Goal: Task Accomplishment & Management: Use online tool/utility

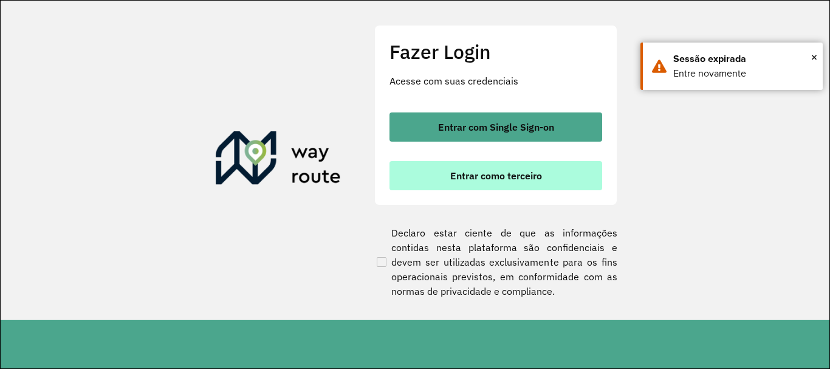
scroll to position [368, 0]
click at [456, 179] on span "Entrar como terceiro" at bounding box center [496, 176] width 92 height 10
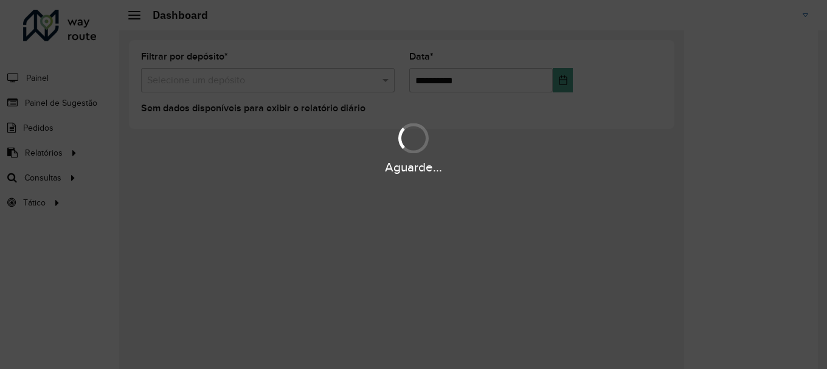
scroll to position [368, 0]
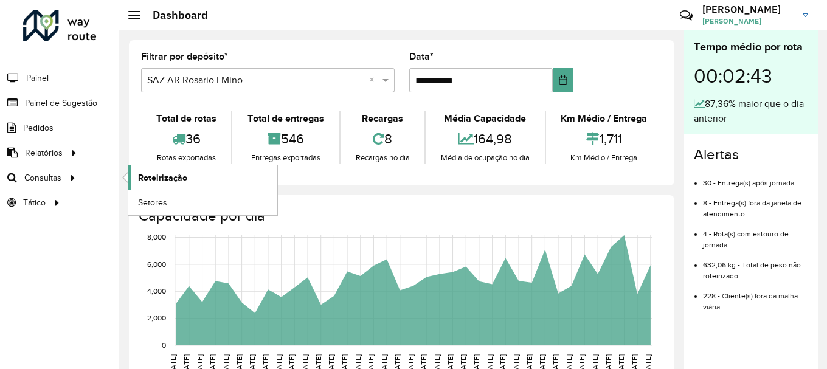
click at [178, 182] on span "Roteirização" at bounding box center [162, 177] width 49 height 13
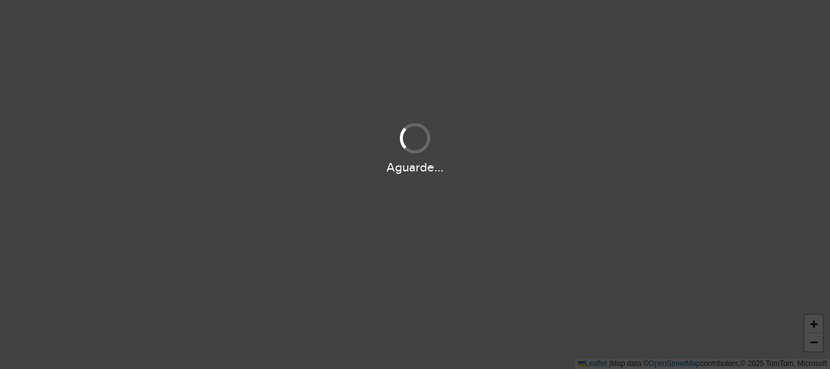
scroll to position [368, 0]
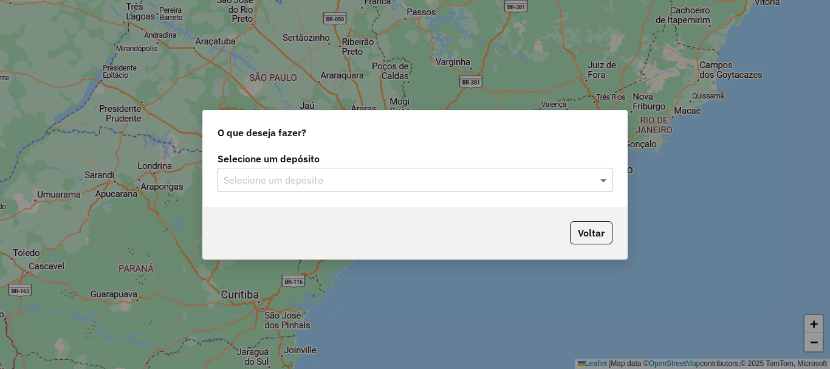
click at [599, 179] on span at bounding box center [605, 180] width 15 height 15
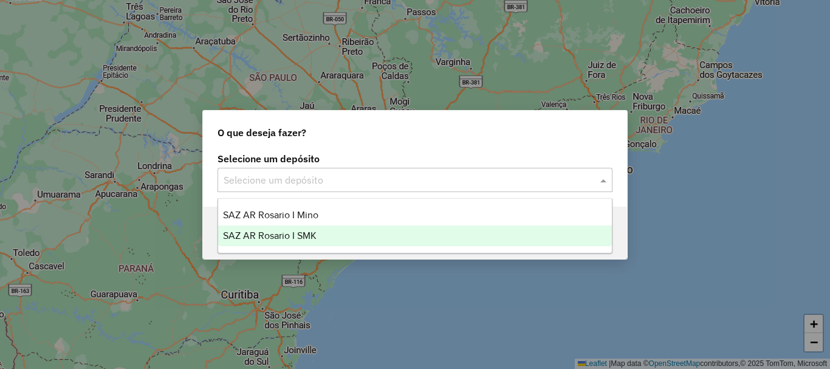
click at [289, 233] on span "SAZ AR Rosario I SMK" at bounding box center [270, 235] width 94 height 10
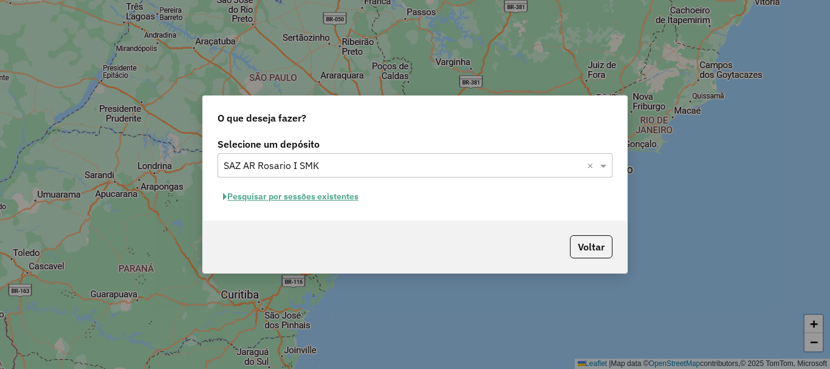
click at [281, 199] on button "Pesquisar por sessões existentes" at bounding box center [291, 196] width 147 height 19
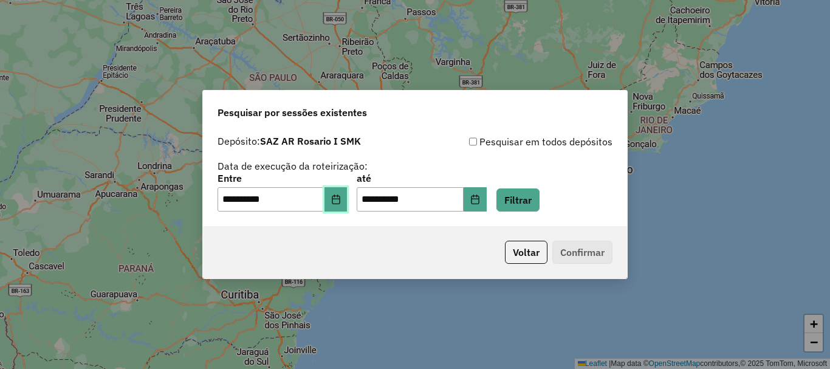
click at [341, 200] on icon "Choose Date" at bounding box center [336, 200] width 10 height 10
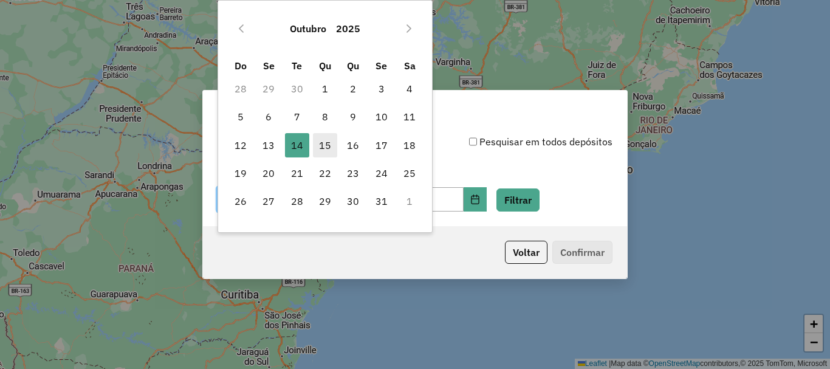
click at [326, 141] on span "15" at bounding box center [325, 145] width 24 height 24
type input "**********"
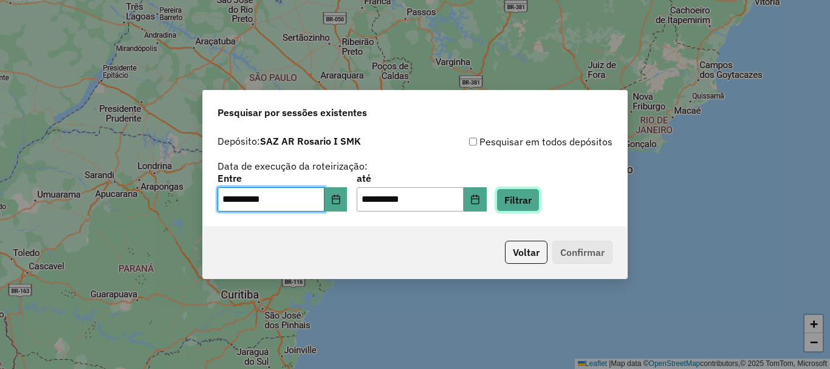
click at [525, 201] on button "Filtrar" at bounding box center [518, 199] width 43 height 23
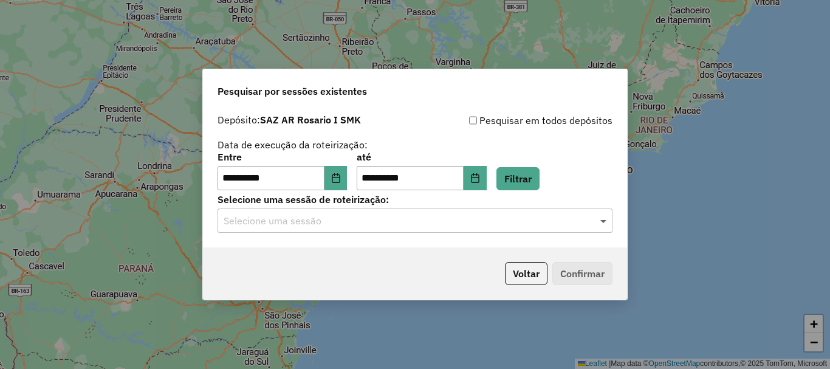
click at [599, 219] on span at bounding box center [605, 220] width 15 height 15
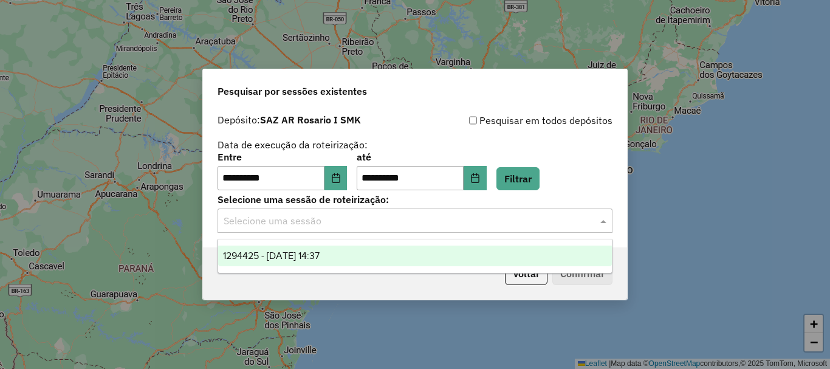
click at [288, 260] on span "1294425 - 15/10/2025 14:37" at bounding box center [271, 255] width 97 height 10
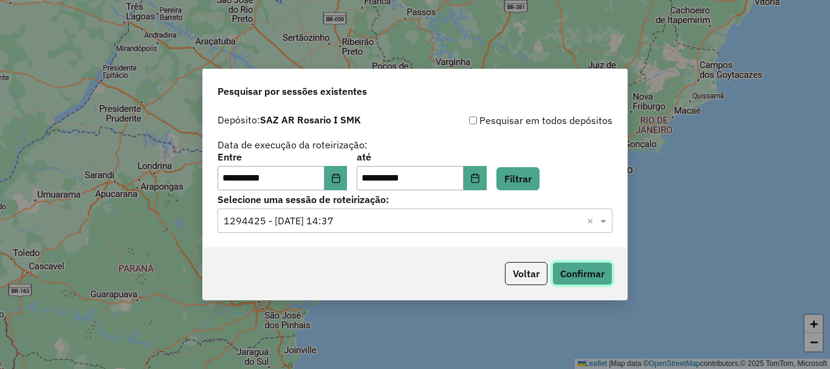
click at [579, 274] on button "Confirmar" at bounding box center [583, 273] width 60 height 23
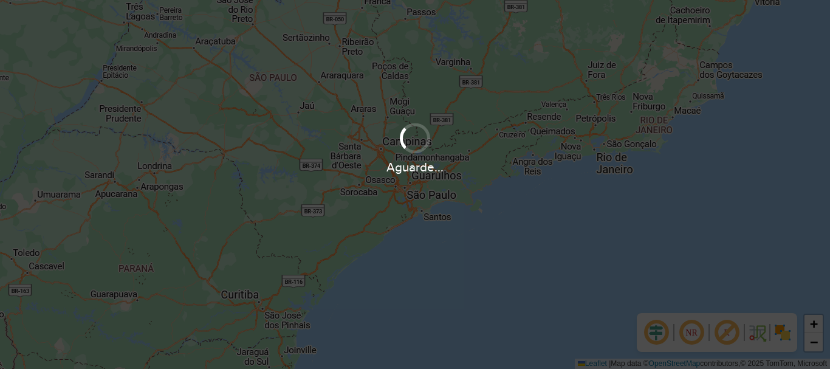
scroll to position [368, 0]
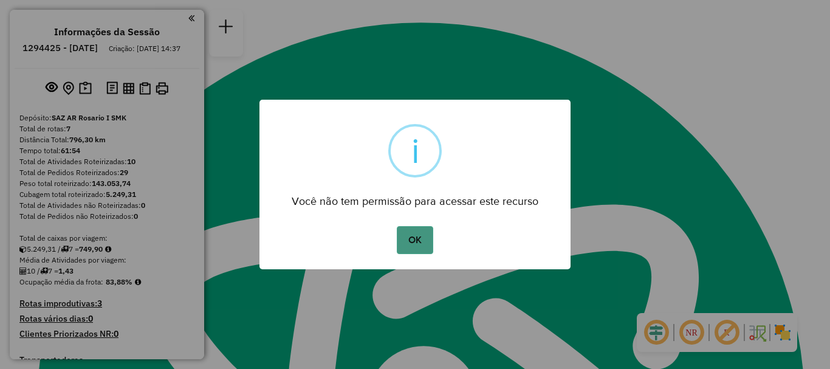
click at [417, 232] on button "OK" at bounding box center [415, 240] width 36 height 28
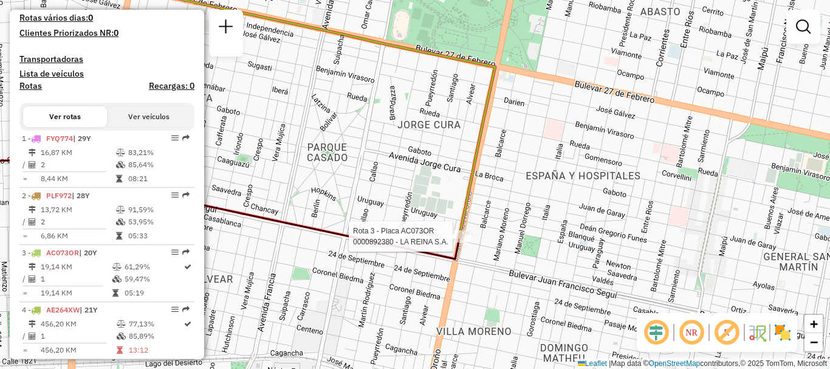
select select "**********"
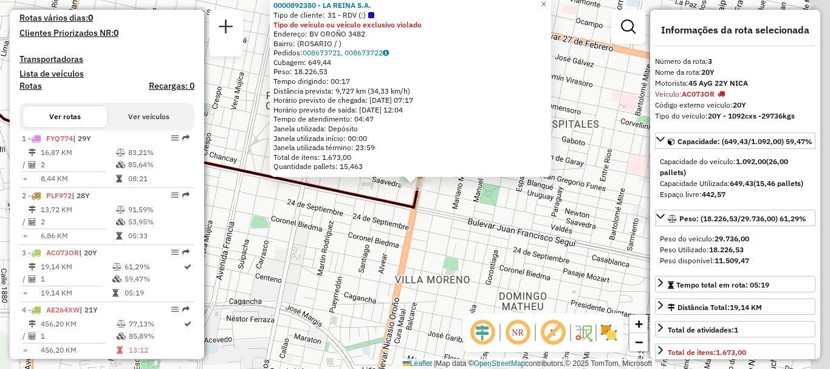
scroll to position [504, 0]
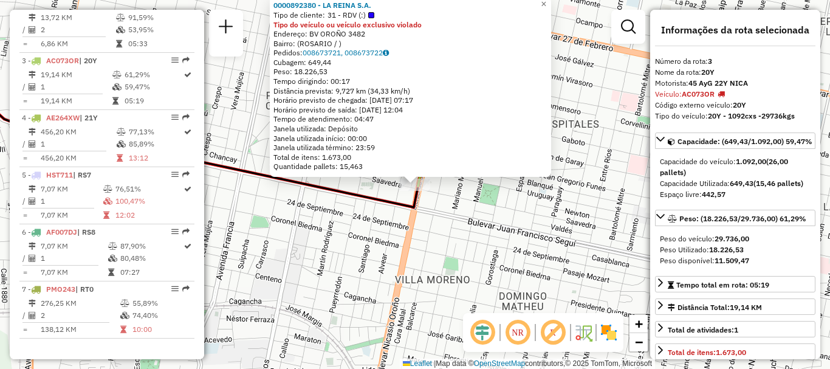
click at [455, 264] on div "0000892380 - LA REINA S.A. Tipo de cliente: 31 - RDV (:) Tipo do veículo ou veí…" at bounding box center [415, 184] width 830 height 369
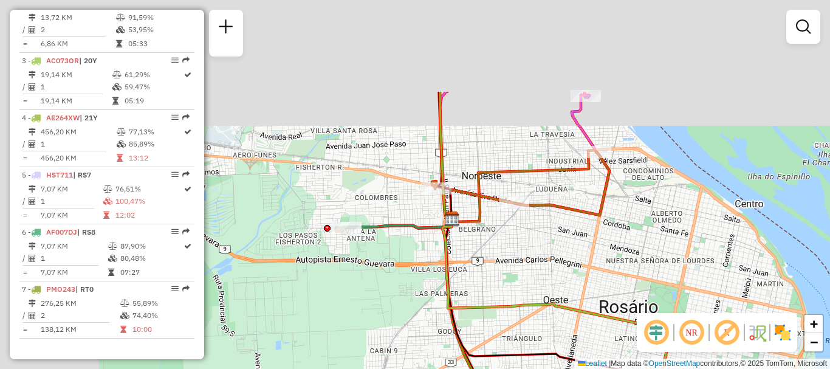
drag, startPoint x: 356, startPoint y: 212, endPoint x: 573, endPoint y: 341, distance: 252.4
click at [573, 341] on div "Janela de atendimento Grade de atendimento Capacidade Transportadoras Veículos …" at bounding box center [415, 184] width 830 height 369
